Goal: Task Accomplishment & Management: Use online tool/utility

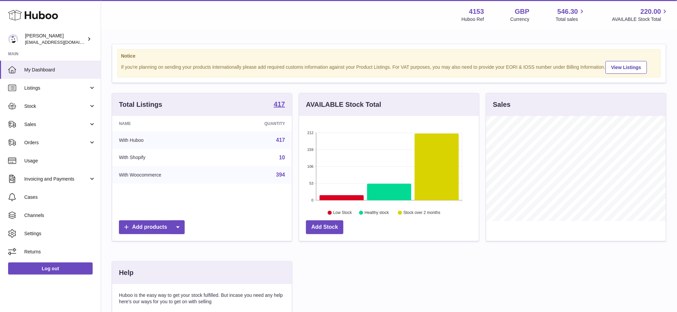
scroll to position [105, 179]
click at [45, 126] on span "Sales" at bounding box center [56, 124] width 64 height 6
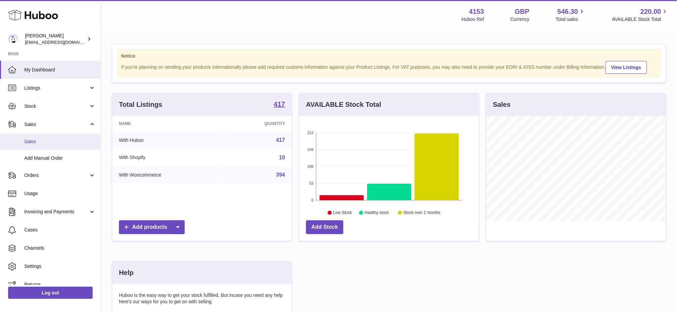
click at [34, 139] on span "Sales" at bounding box center [59, 142] width 71 height 6
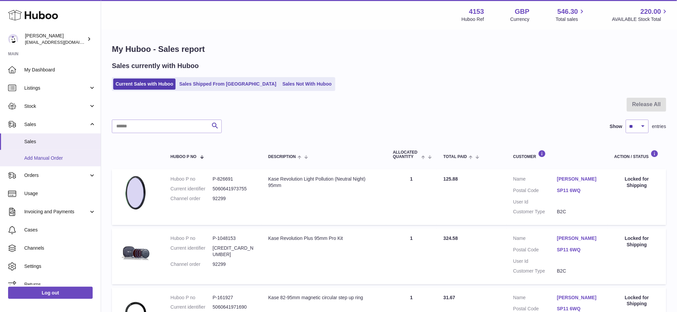
click at [57, 160] on span "Add Manual Order" at bounding box center [59, 158] width 71 height 6
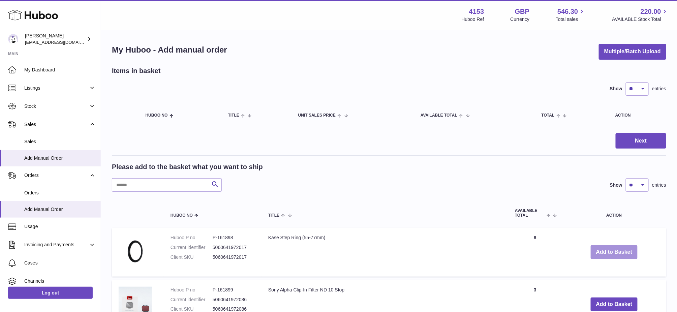
click at [602, 250] on button "Add to Basket" at bounding box center [614, 252] width 47 height 14
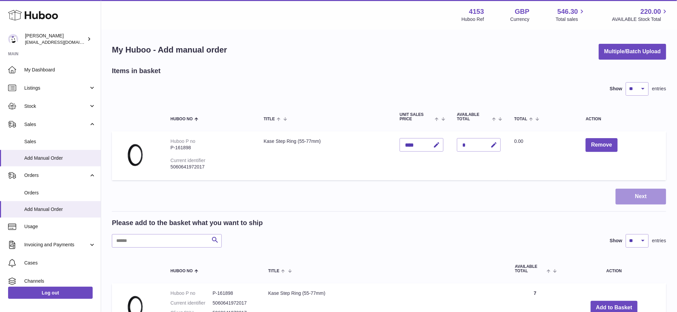
click at [633, 194] on button "Next" at bounding box center [641, 197] width 51 height 16
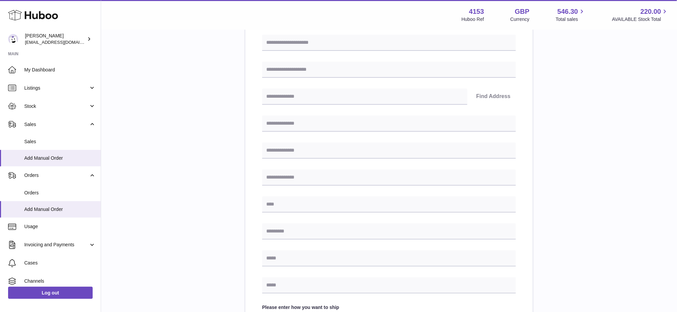
scroll to position [270, 0]
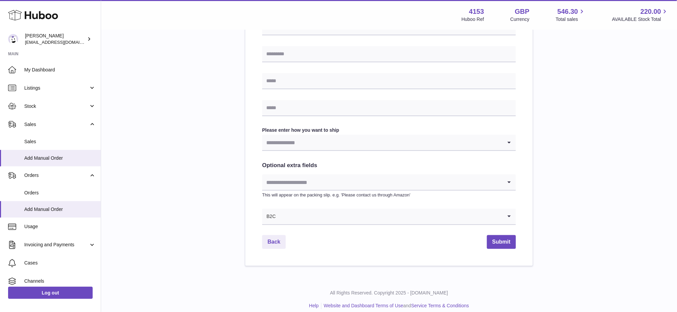
click at [323, 144] on input "Search for option" at bounding box center [382, 143] width 240 height 16
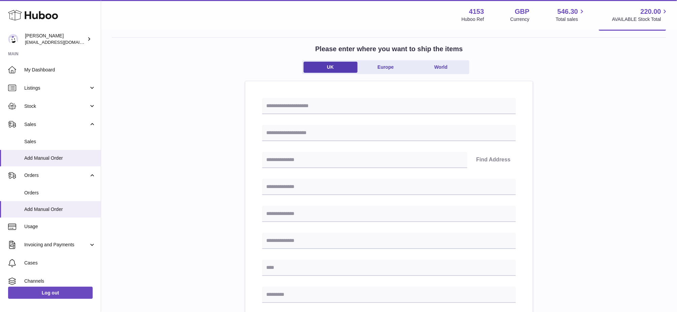
scroll to position [45, 0]
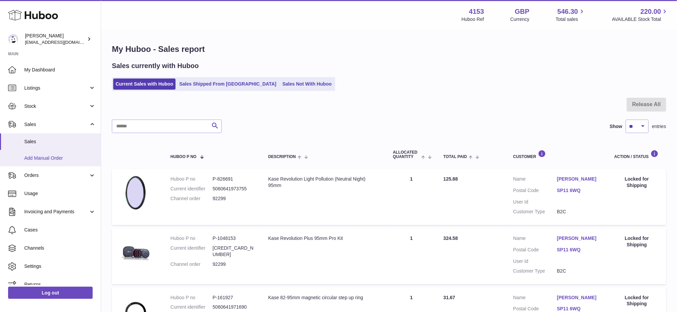
click at [36, 162] on link "Add Manual Order" at bounding box center [50, 158] width 101 height 17
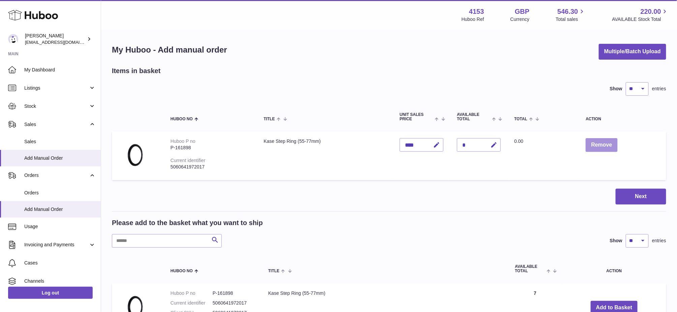
click at [605, 144] on button "Remove" at bounding box center [602, 145] width 32 height 14
